Goal: Task Accomplishment & Management: Use online tool/utility

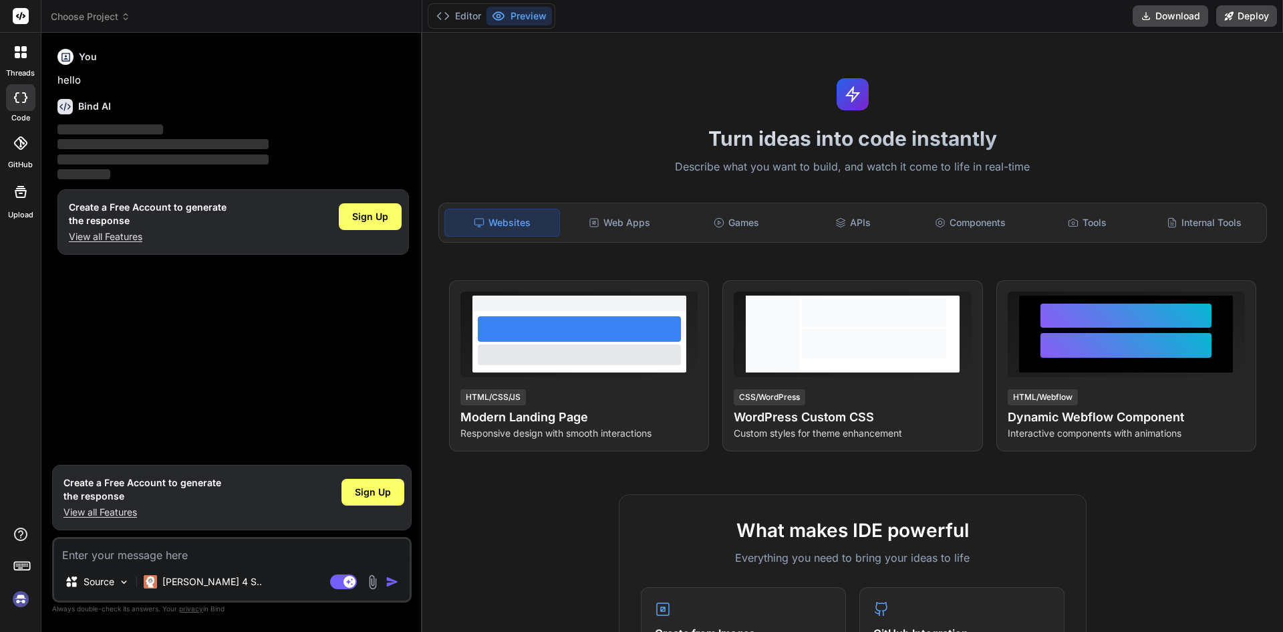
drag, startPoint x: 450, startPoint y: 317, endPoint x: 394, endPoint y: 314, distance: 56.9
click at [394, 314] on div "Bind AI Web Search Created with Pixso. Code Generator You hello Bind AI ‌ ‌ ‌ ‌…" at bounding box center [231, 332] width 381 height 599
click at [128, 556] on textarea at bounding box center [232, 551] width 356 height 24
click at [658, 229] on div "Web Apps" at bounding box center [620, 223] width 114 height 28
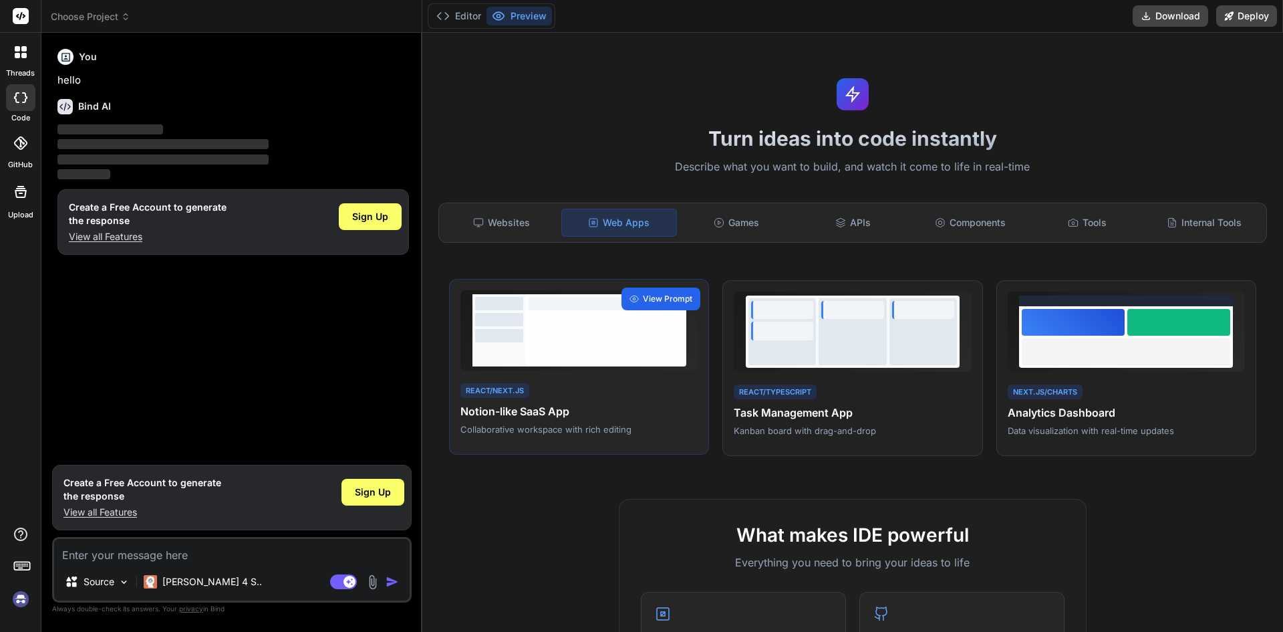
click at [630, 297] on icon at bounding box center [634, 298] width 9 height 9
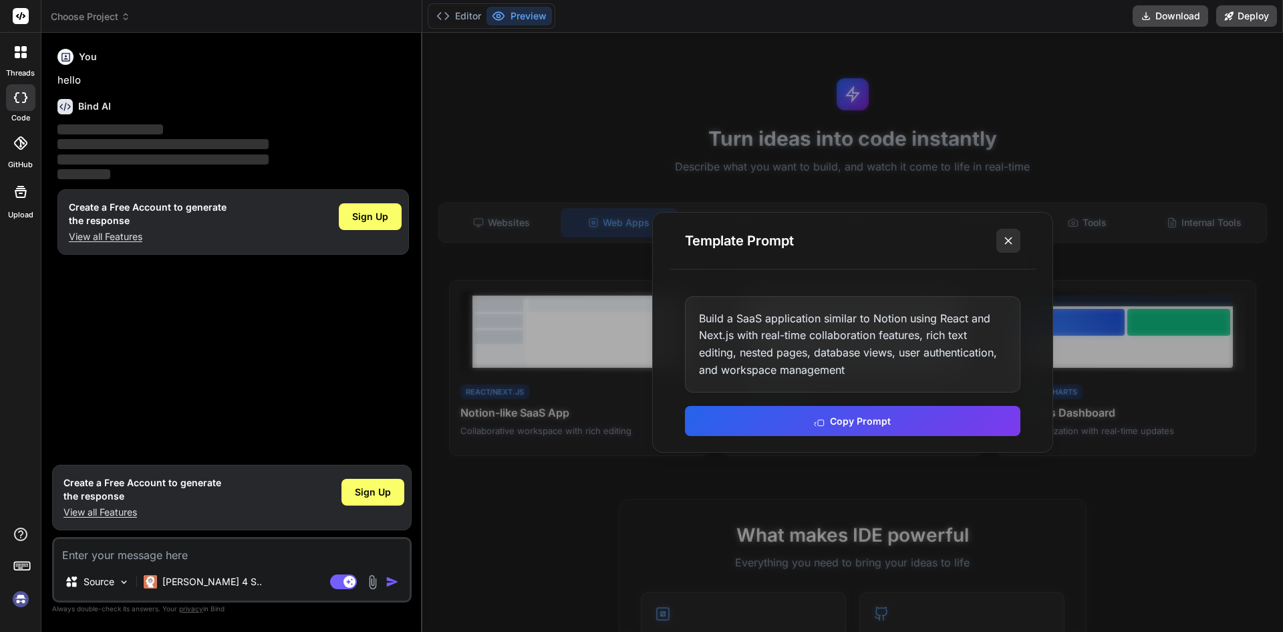
click at [1015, 241] on icon at bounding box center [1008, 240] width 13 height 13
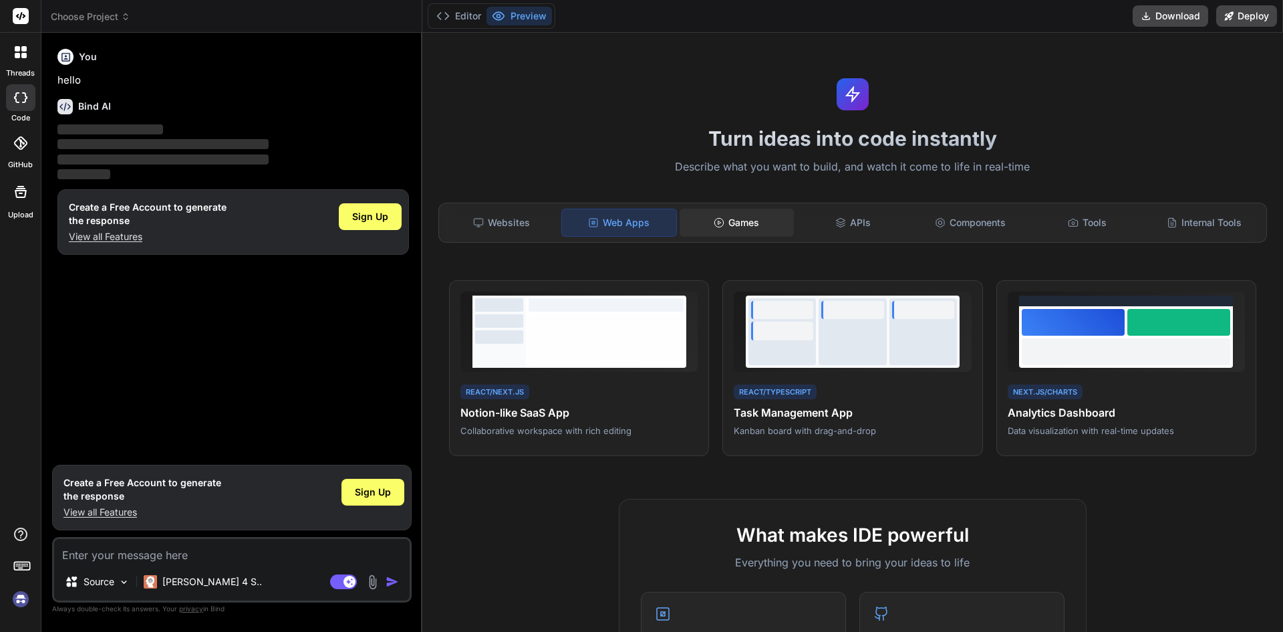
click at [721, 227] on icon at bounding box center [719, 222] width 11 height 11
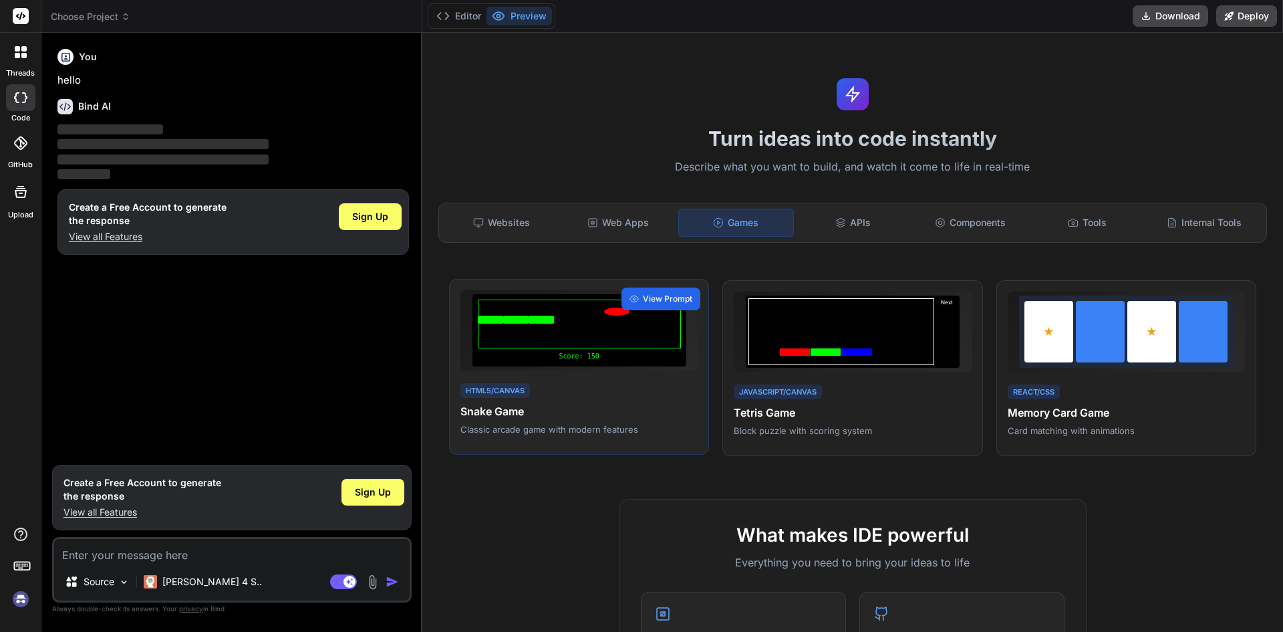
click at [651, 295] on span "View Prompt" at bounding box center [667, 299] width 49 height 12
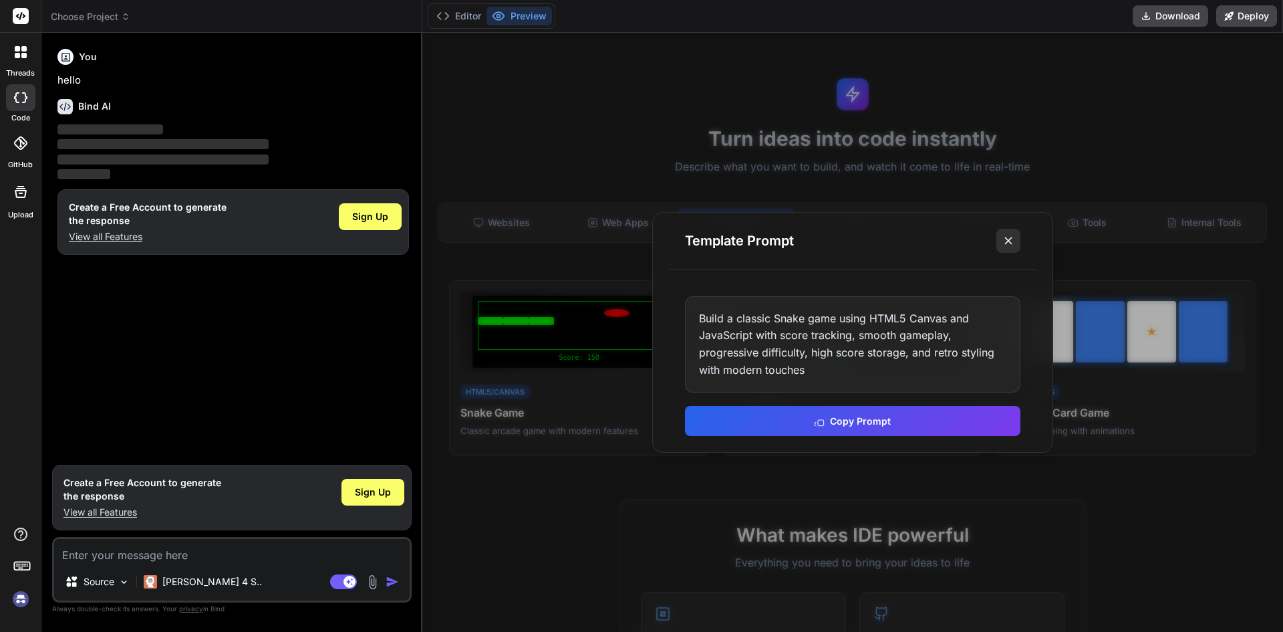
click at [1005, 238] on icon at bounding box center [1008, 240] width 13 height 13
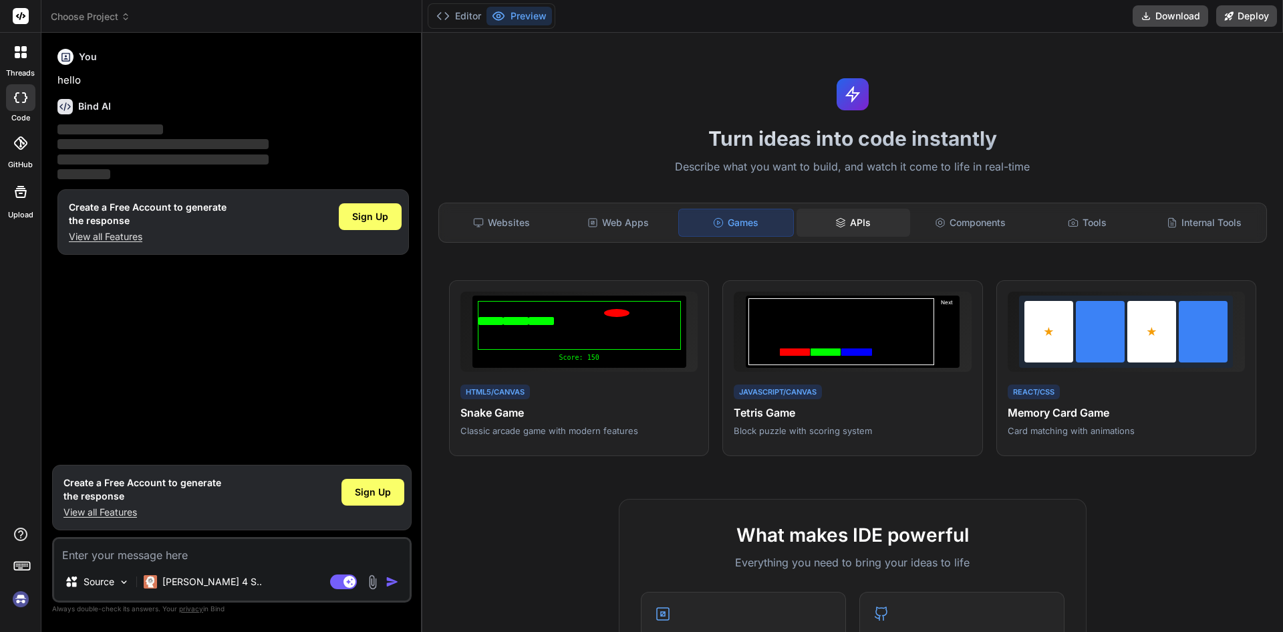
click at [882, 225] on div "APIs" at bounding box center [854, 223] width 114 height 28
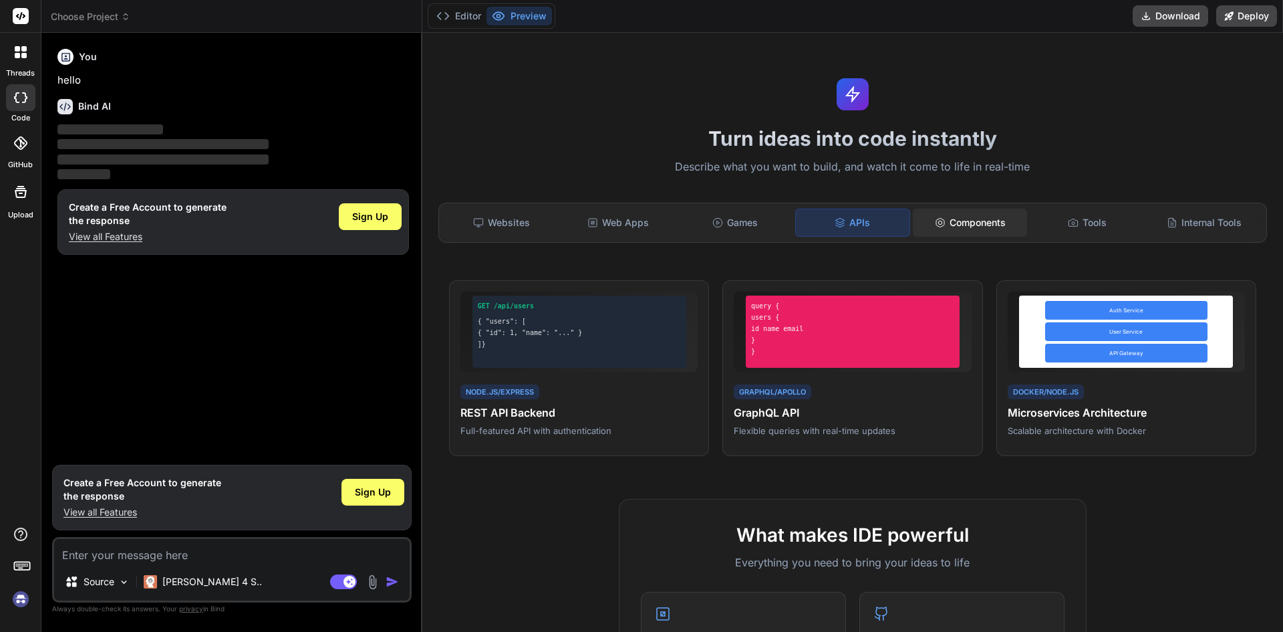
click at [954, 224] on div "Components" at bounding box center [970, 223] width 114 height 28
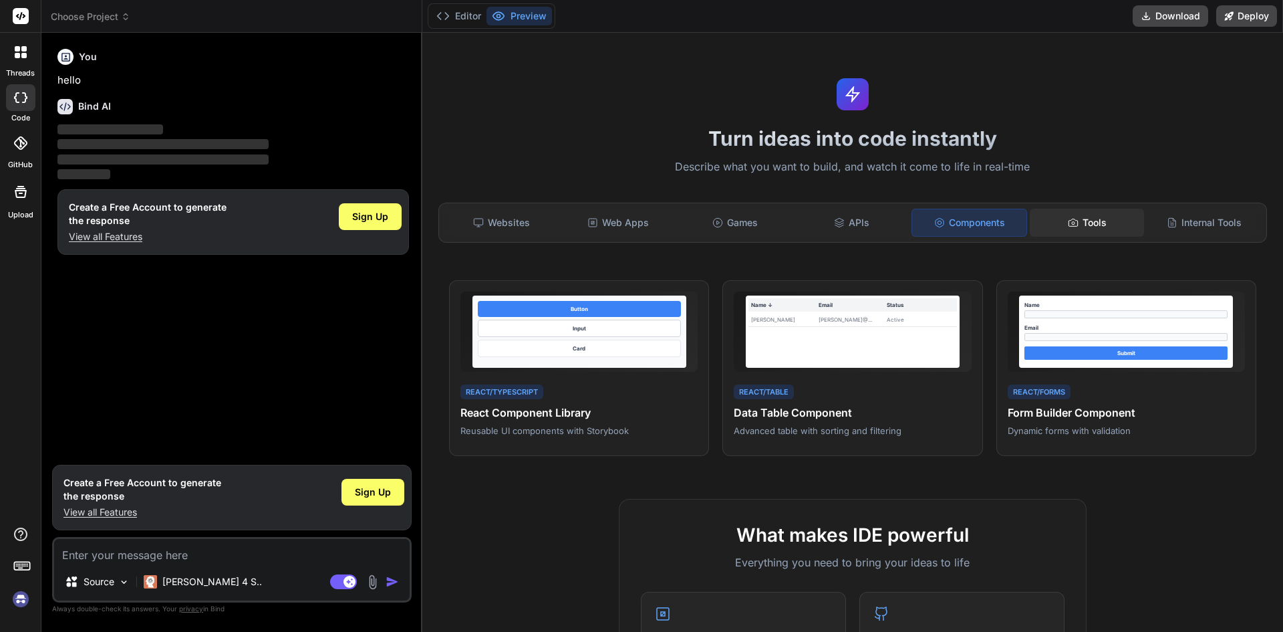
click at [1055, 219] on div "Tools" at bounding box center [1087, 223] width 114 height 28
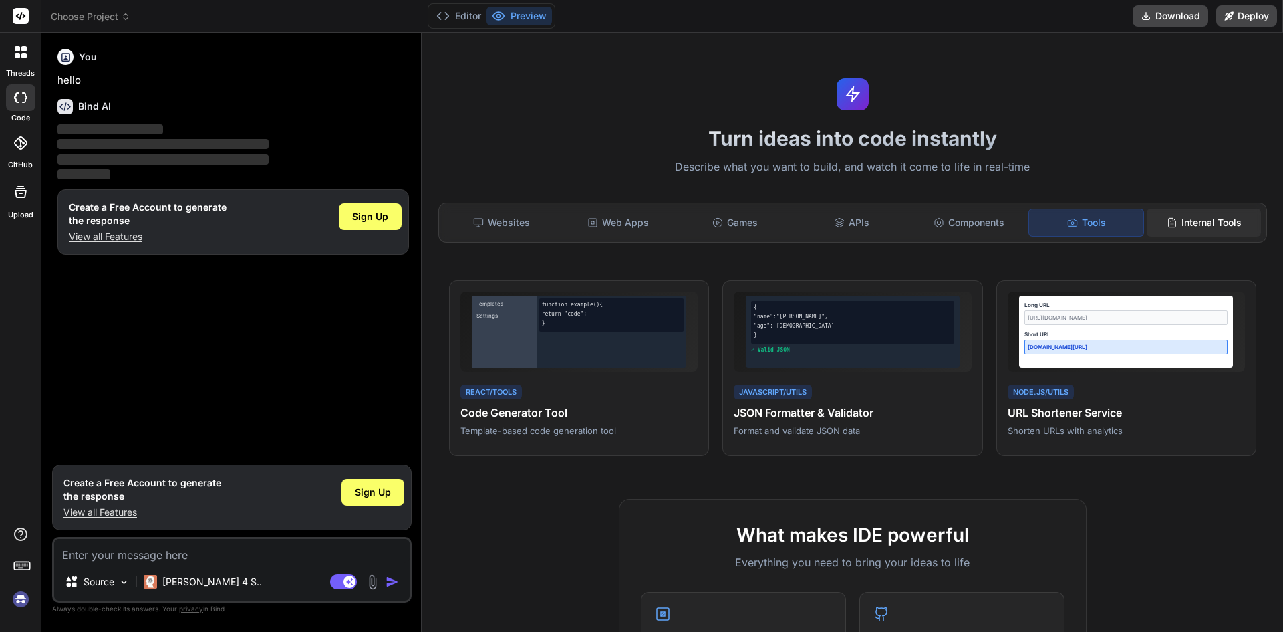
click at [1188, 223] on div "Internal Tools" at bounding box center [1204, 223] width 114 height 28
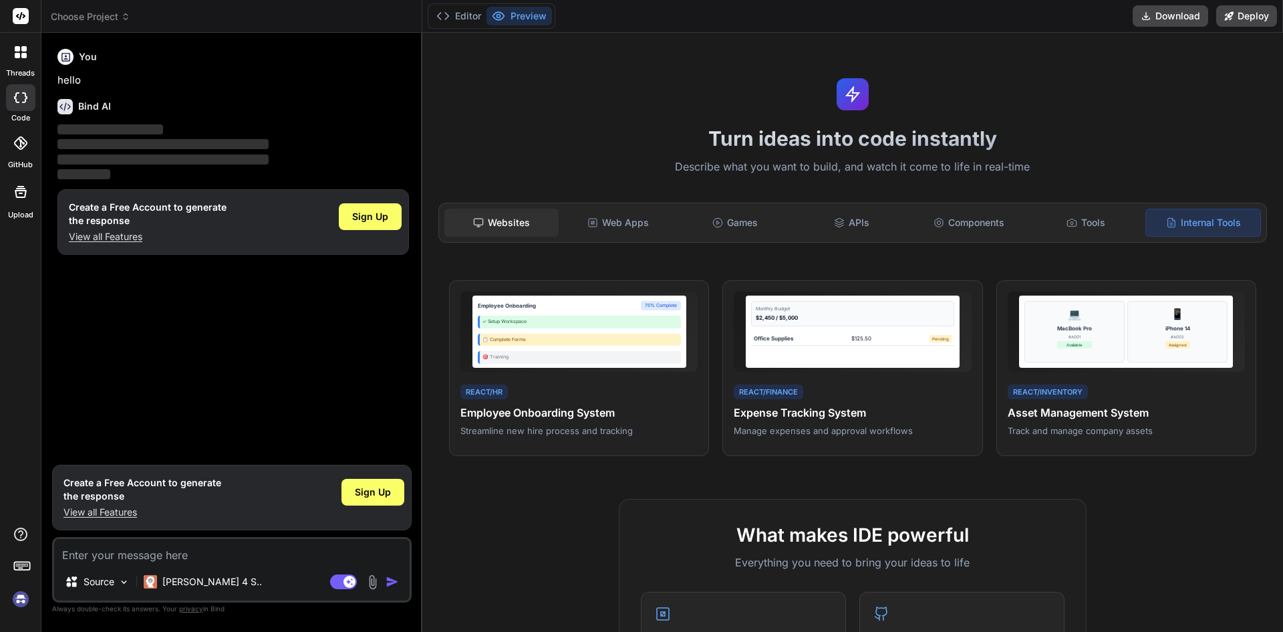
click at [483, 223] on rect at bounding box center [478, 222] width 9 height 6
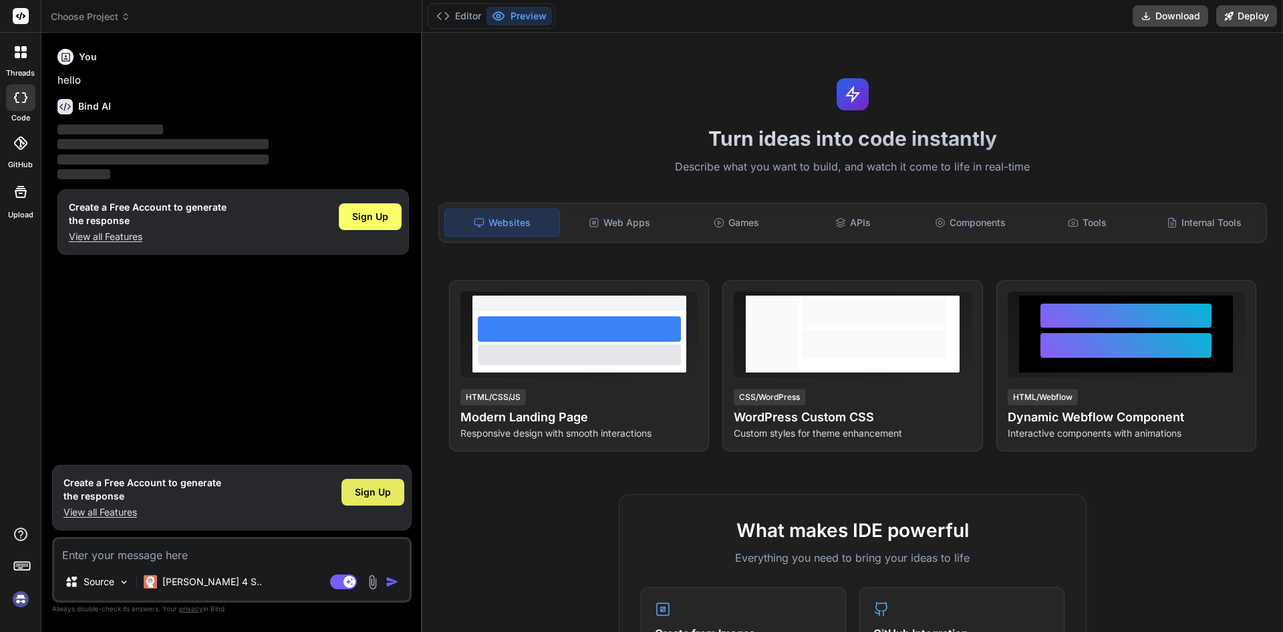
click at [376, 493] on span "Sign Up" at bounding box center [373, 491] width 36 height 13
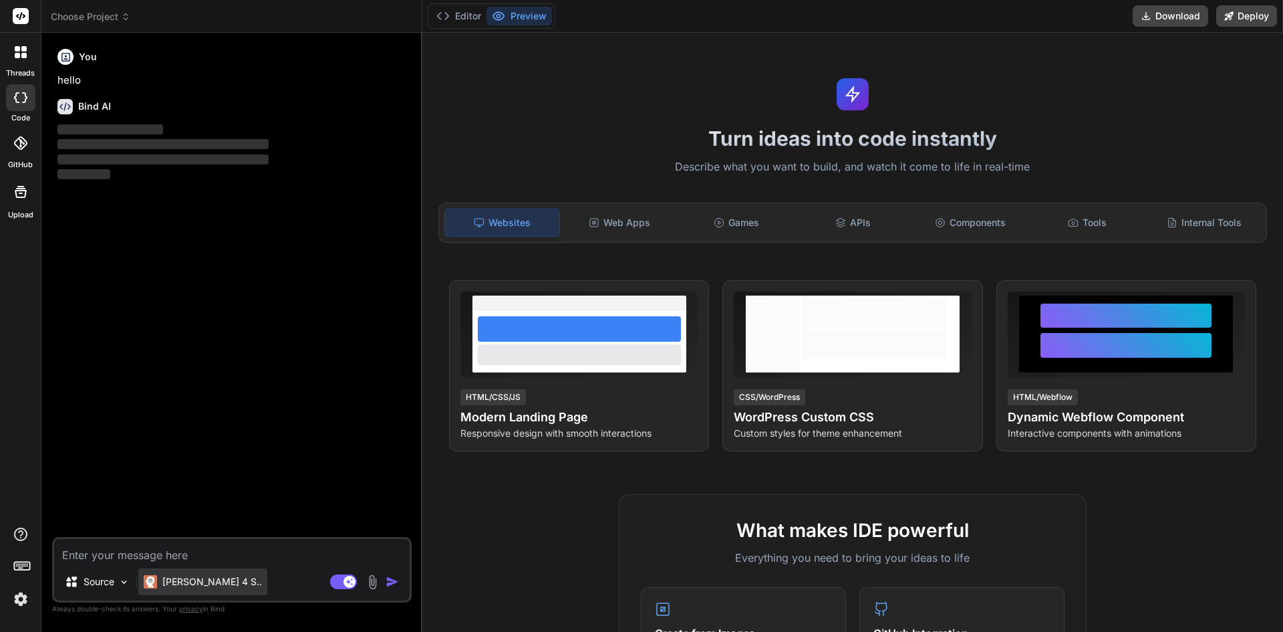
click at [199, 583] on p "Claude 4 S.." at bounding box center [212, 581] width 100 height 13
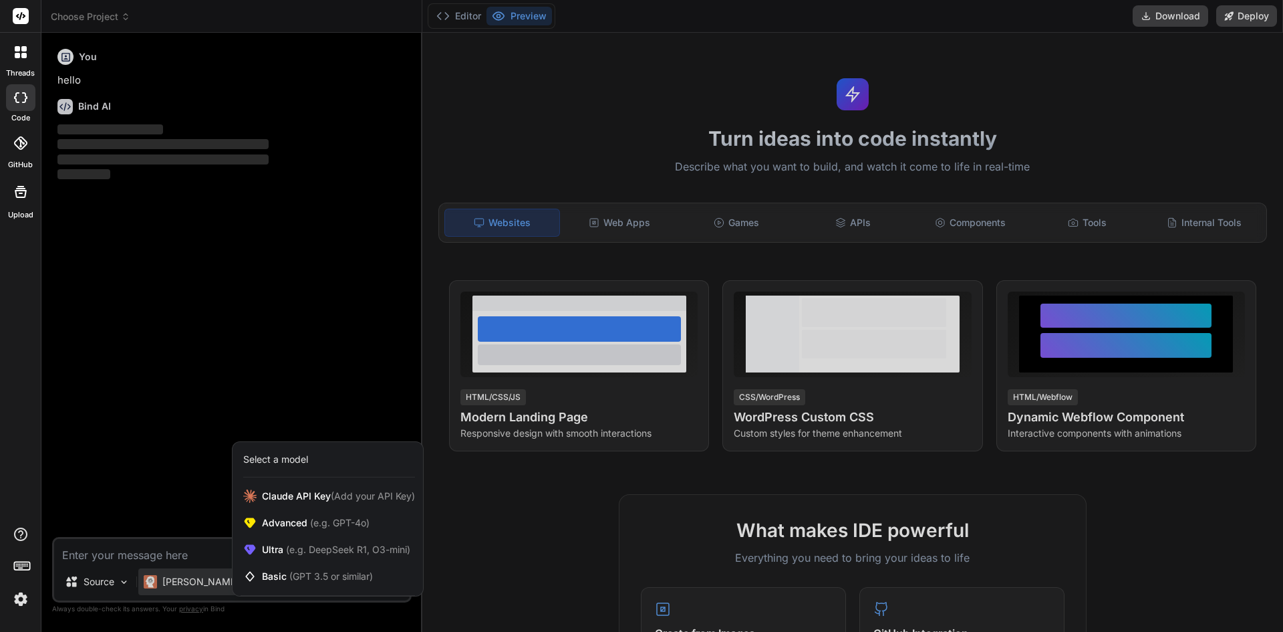
click at [201, 550] on div at bounding box center [641, 316] width 1283 height 632
type textarea "x"
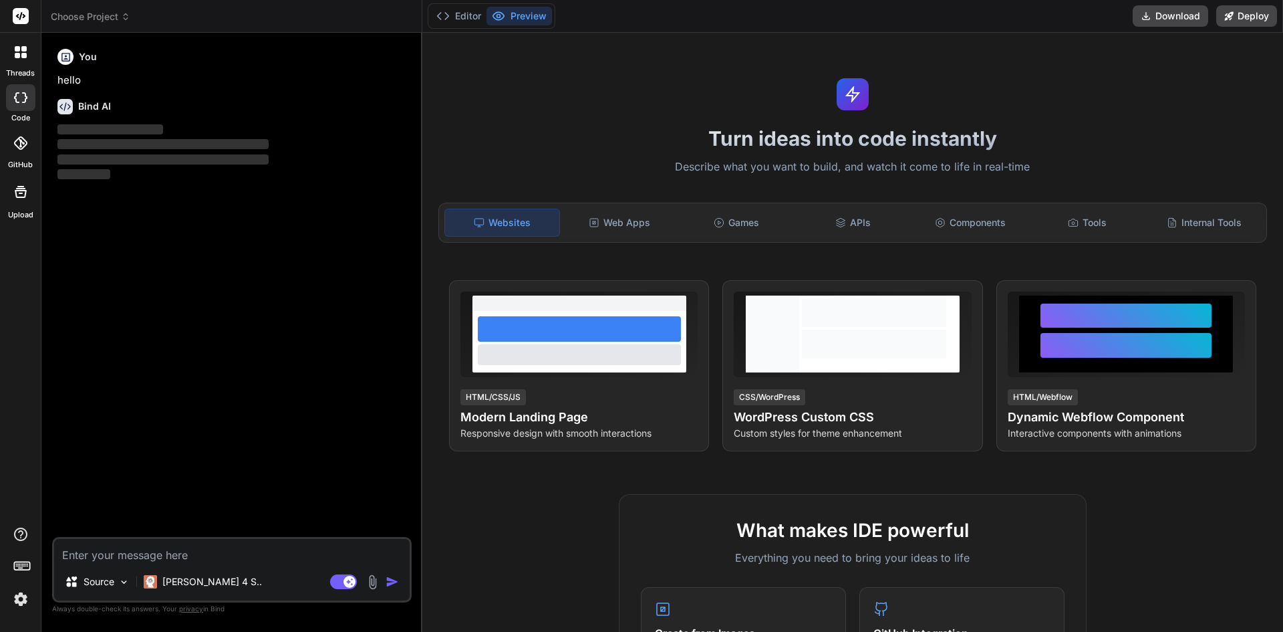
click at [201, 550] on textarea at bounding box center [232, 551] width 356 height 24
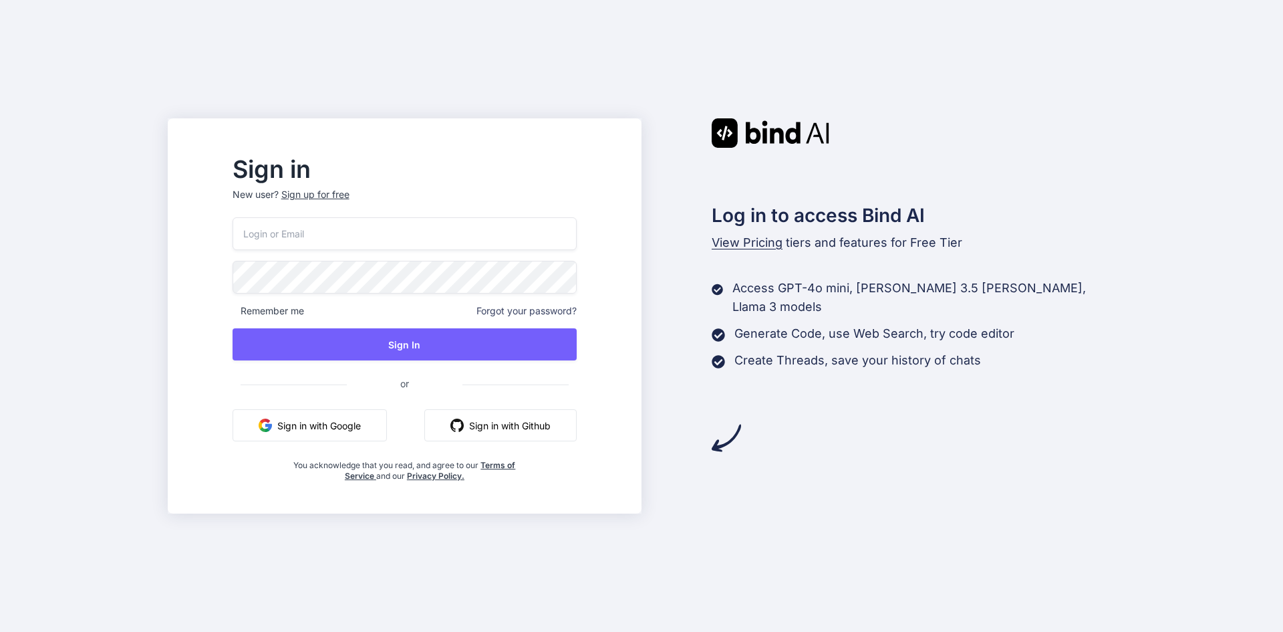
click at [360, 428] on button "Sign in with Google" at bounding box center [310, 425] width 154 height 32
